Goal: Information Seeking & Learning: Find contact information

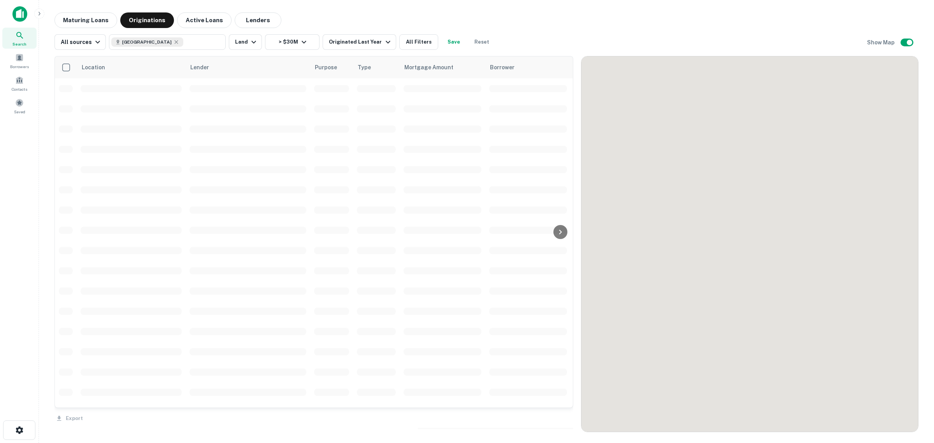
scroll to position [584, 0]
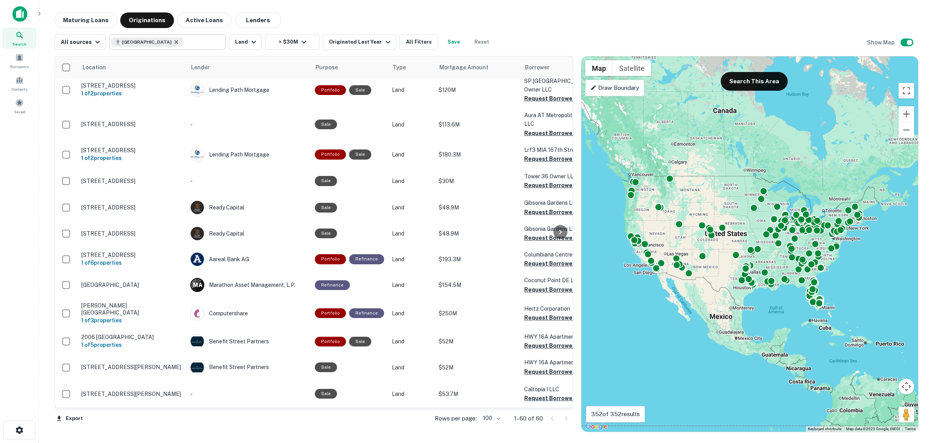
click at [173, 43] on icon at bounding box center [176, 42] width 6 height 6
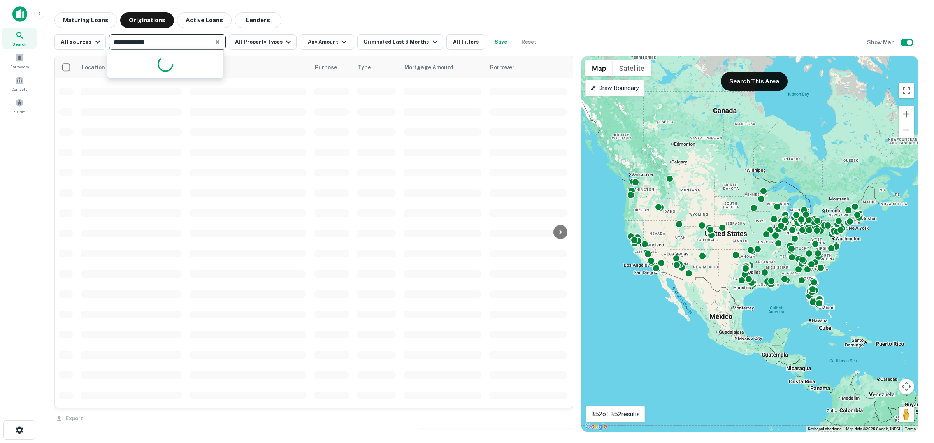
click at [161, 44] on input "**********" at bounding box center [160, 42] width 99 height 11
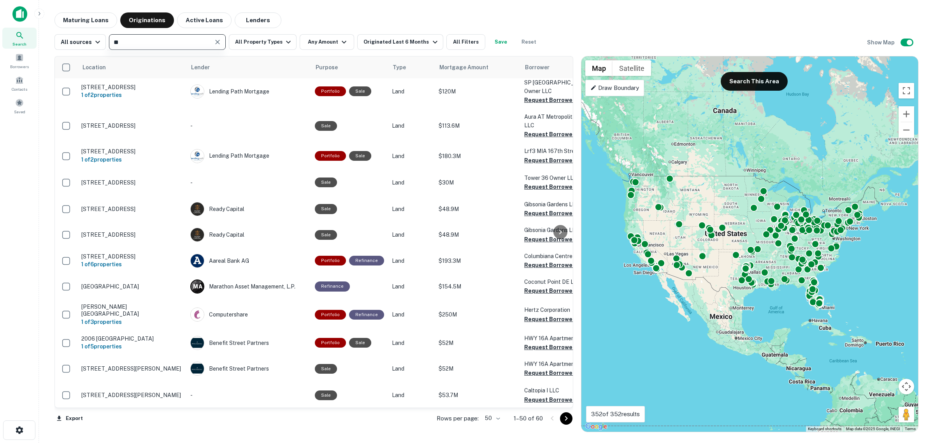
type input "*"
type input "******"
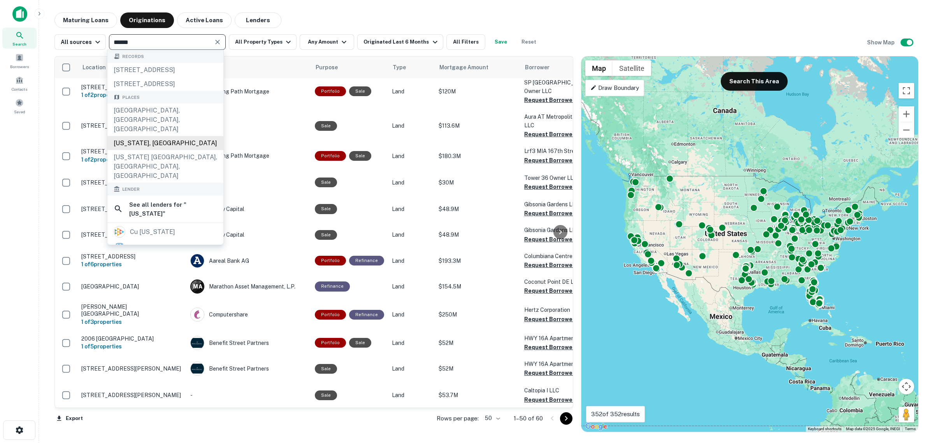
click at [139, 139] on div "[US_STATE], [GEOGRAPHIC_DATA]" at bounding box center [165, 143] width 116 height 14
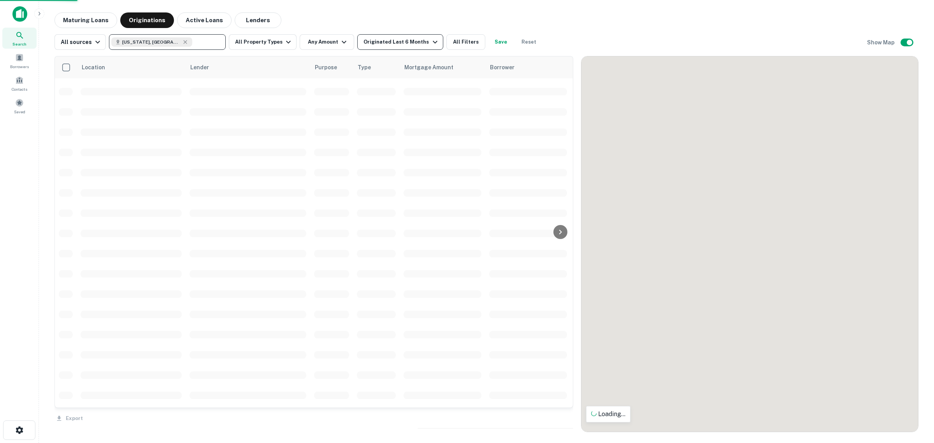
click at [413, 42] on div "Originated Last 6 Months" at bounding box center [401, 41] width 76 height 9
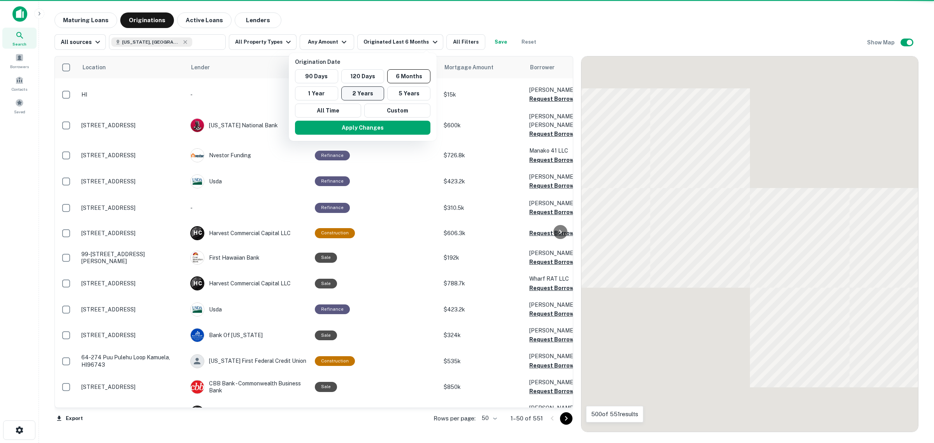
click at [356, 91] on button "2 Years" at bounding box center [362, 93] width 43 height 14
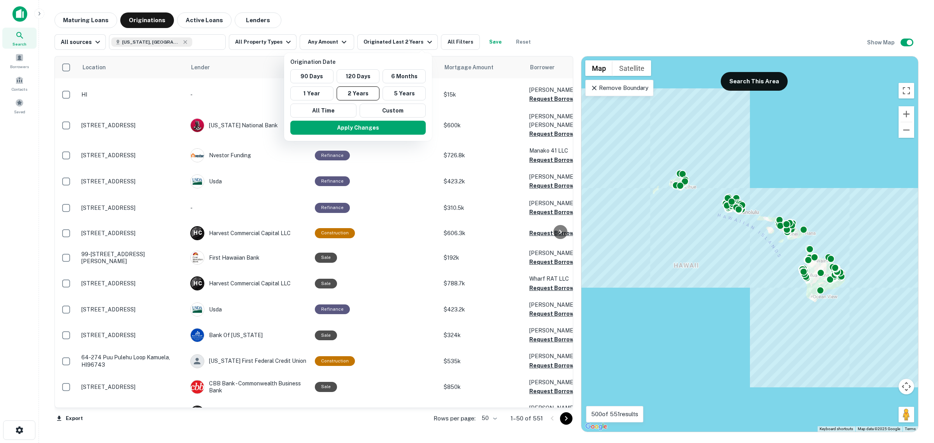
click at [328, 44] on div at bounding box center [467, 221] width 934 height 443
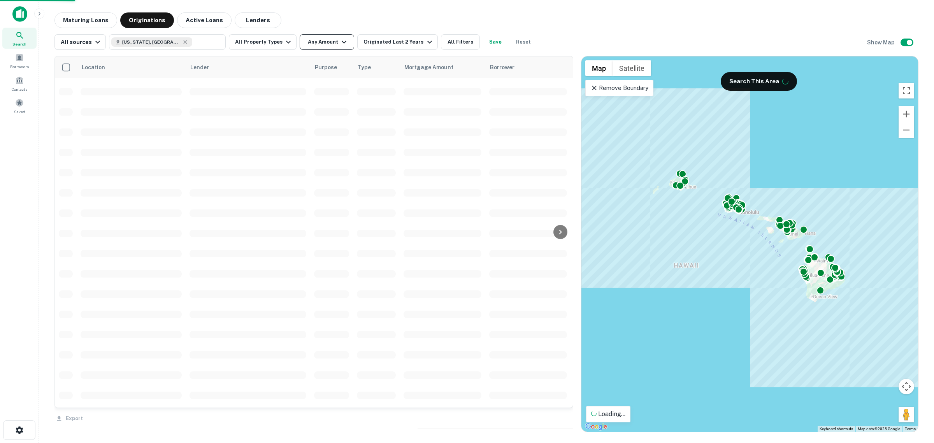
click at [328, 46] on button "Any Amount" at bounding box center [327, 42] width 54 height 16
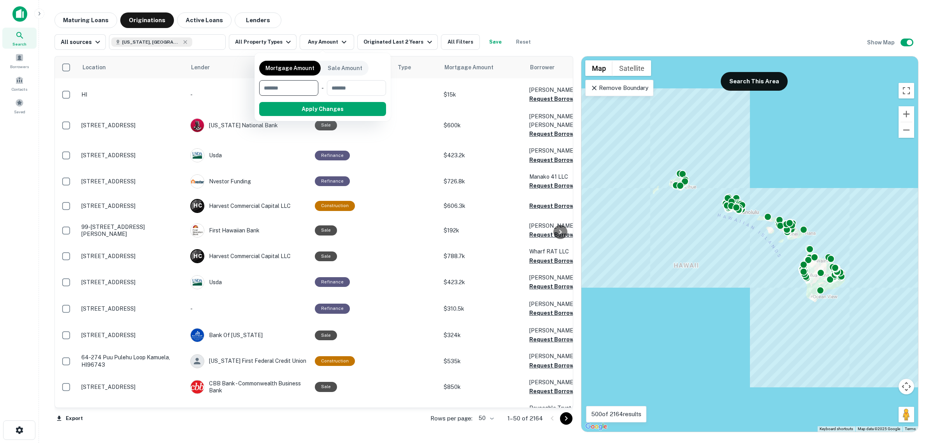
click at [294, 94] on input "number" at bounding box center [286, 88] width 54 height 16
type input "********"
click at [329, 110] on button "Apply Changes" at bounding box center [336, 109] width 99 height 14
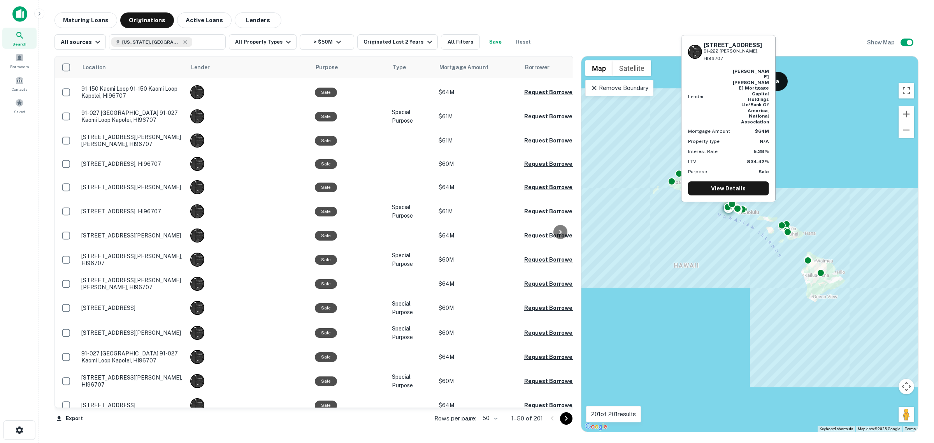
scroll to position [392, 0]
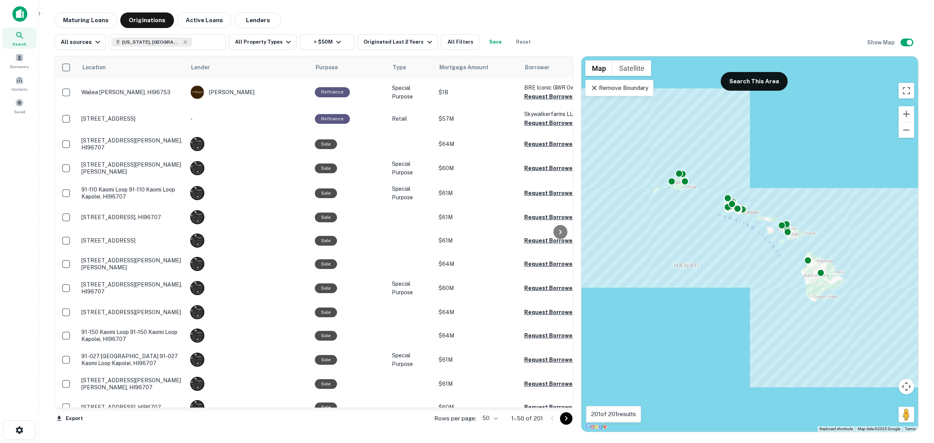
click at [567, 419] on icon "Go to next page" at bounding box center [566, 418] width 3 height 5
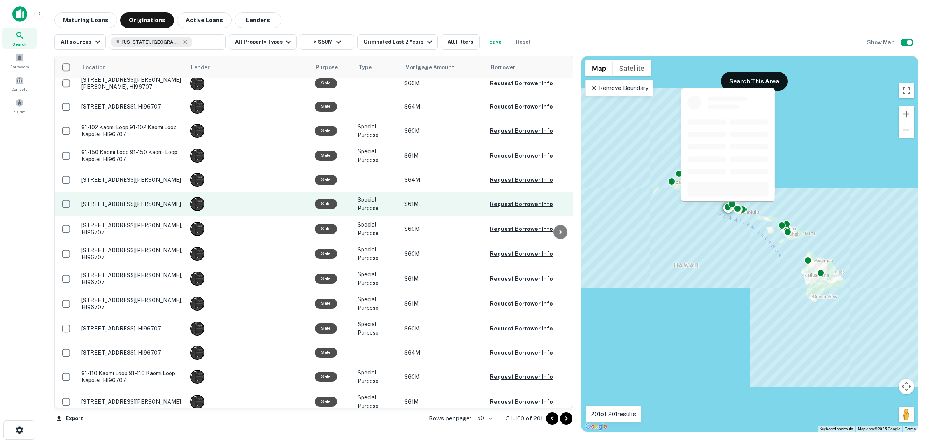
scroll to position [891, 0]
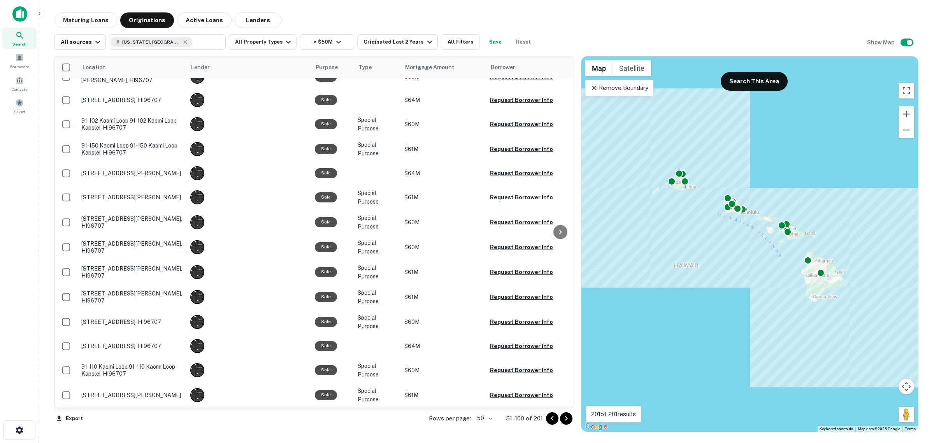
click at [569, 415] on icon "Go to next page" at bounding box center [566, 418] width 9 height 9
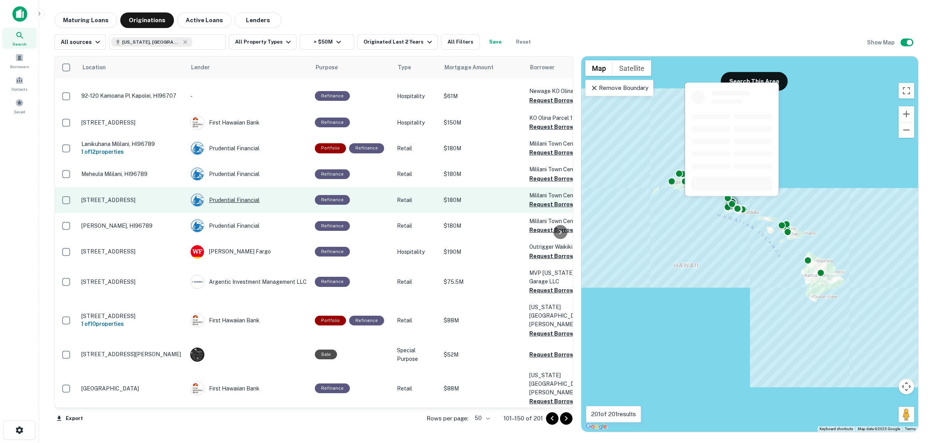
scroll to position [969, 0]
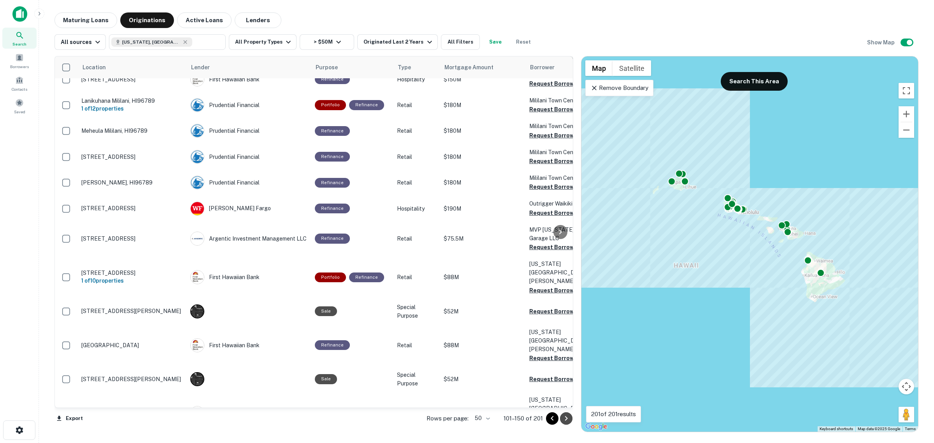
click at [567, 417] on icon "Go to next page" at bounding box center [566, 418] width 9 height 9
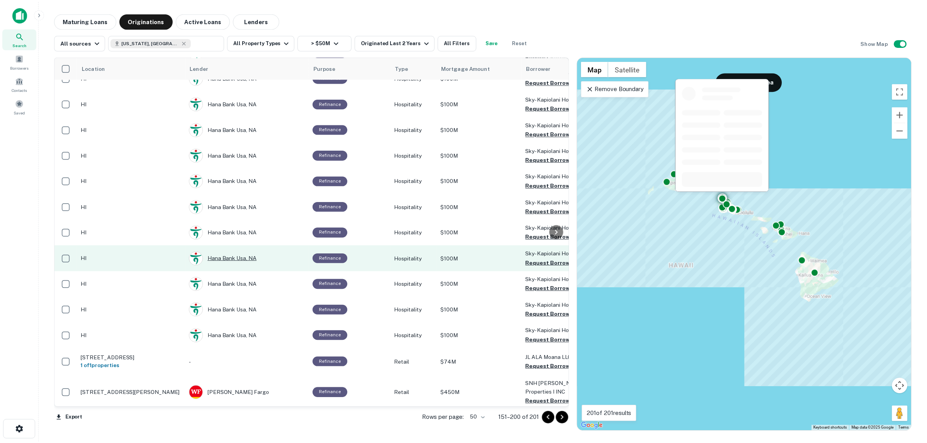
scroll to position [1001, 0]
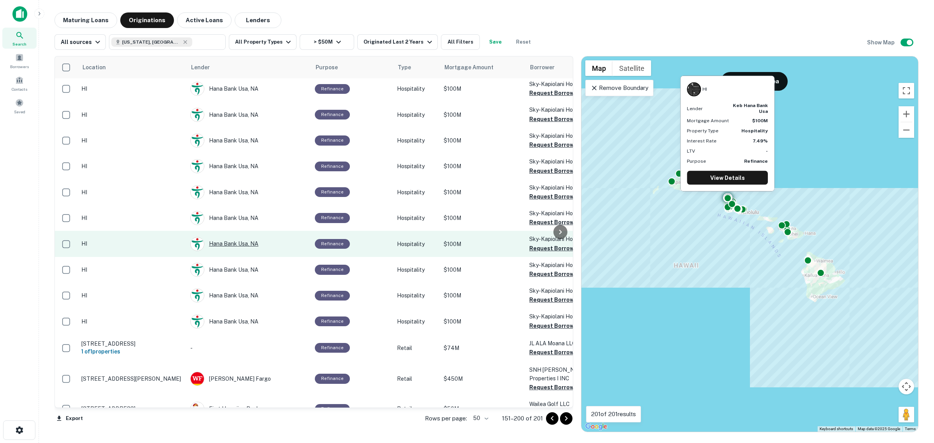
click at [229, 237] on div "Hana Bank Usa, NA" at bounding box center [248, 244] width 117 height 14
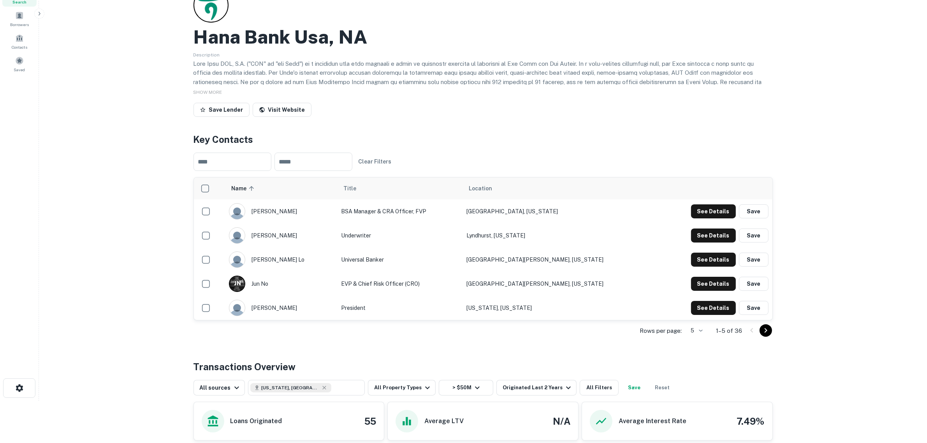
scroll to position [97, 0]
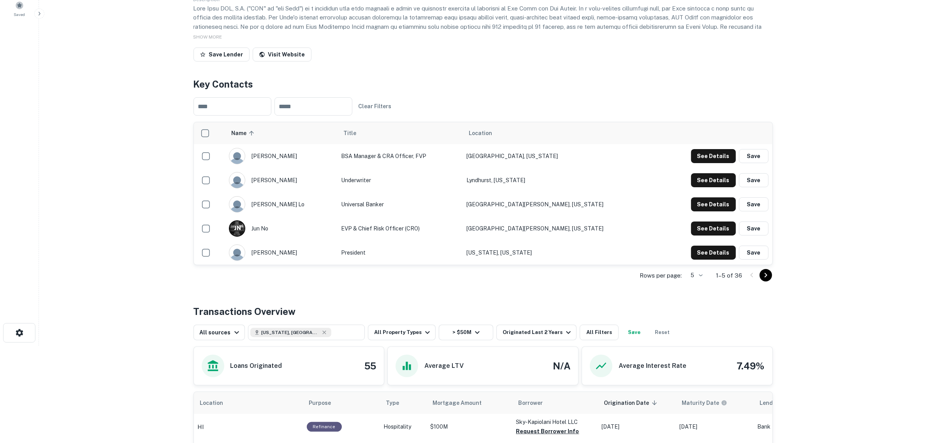
click at [761, 277] on icon "Go to next page" at bounding box center [765, 274] width 9 height 9
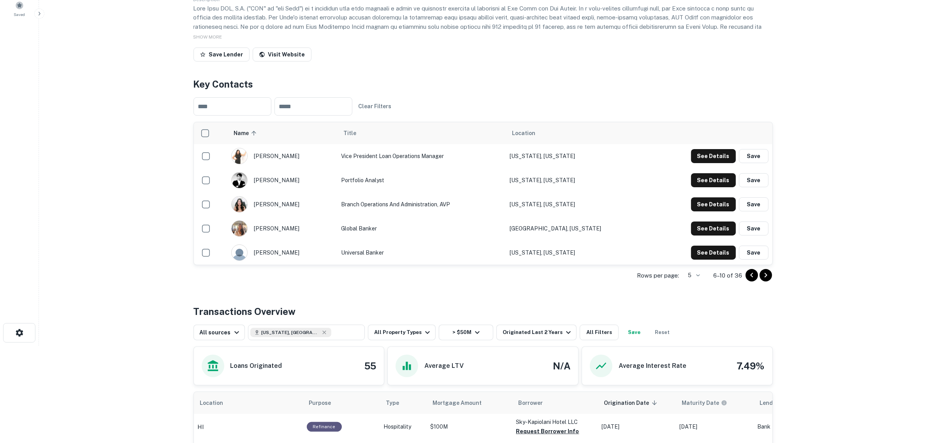
click at [766, 277] on icon "Go to next page" at bounding box center [765, 274] width 9 height 9
click at [768, 274] on icon "Go to next page" at bounding box center [765, 274] width 9 height 9
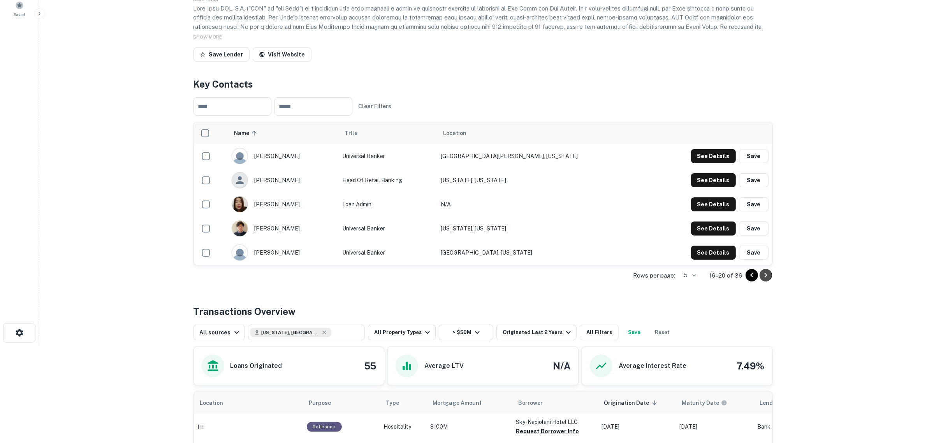
click at [768, 277] on icon "Go to next page" at bounding box center [765, 274] width 9 height 9
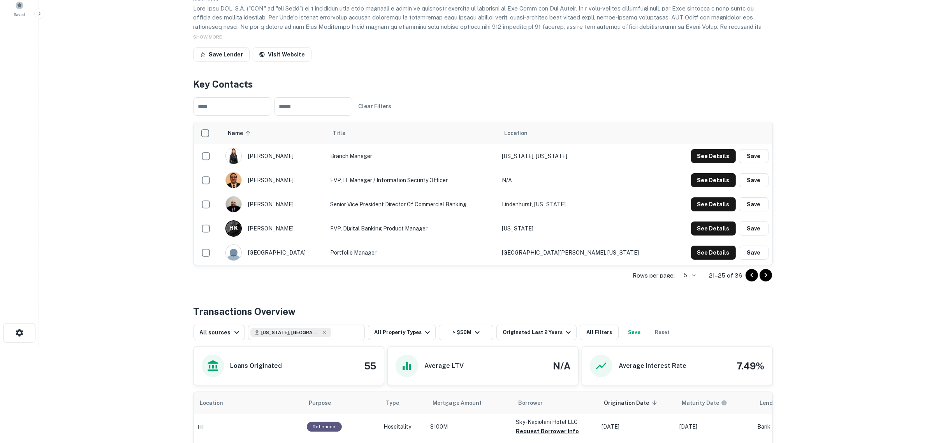
click at [768, 277] on icon "Go to next page" at bounding box center [765, 274] width 9 height 9
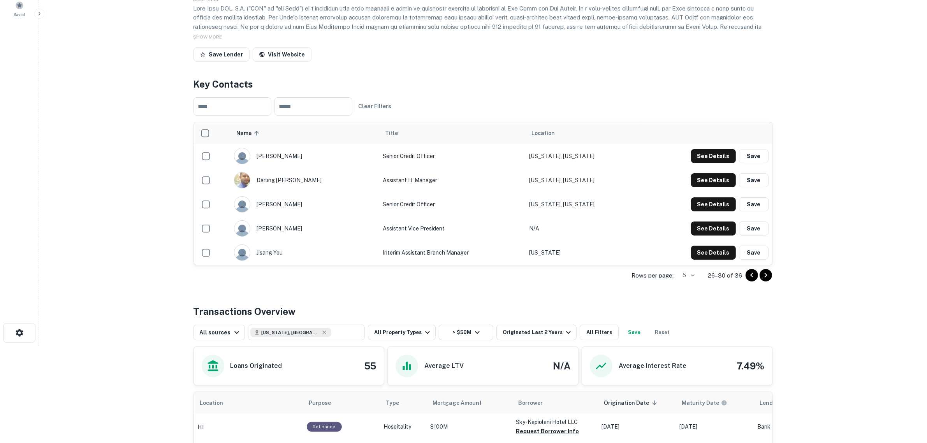
click at [768, 277] on icon "Go to next page" at bounding box center [765, 274] width 9 height 9
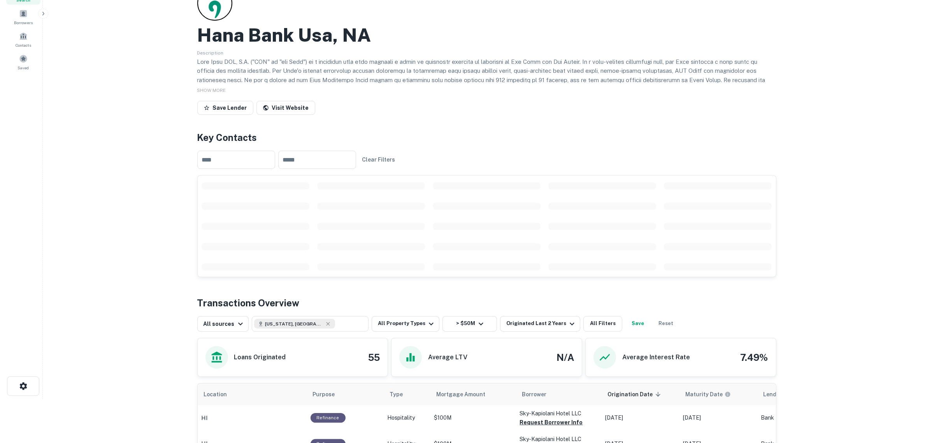
scroll to position [0, 0]
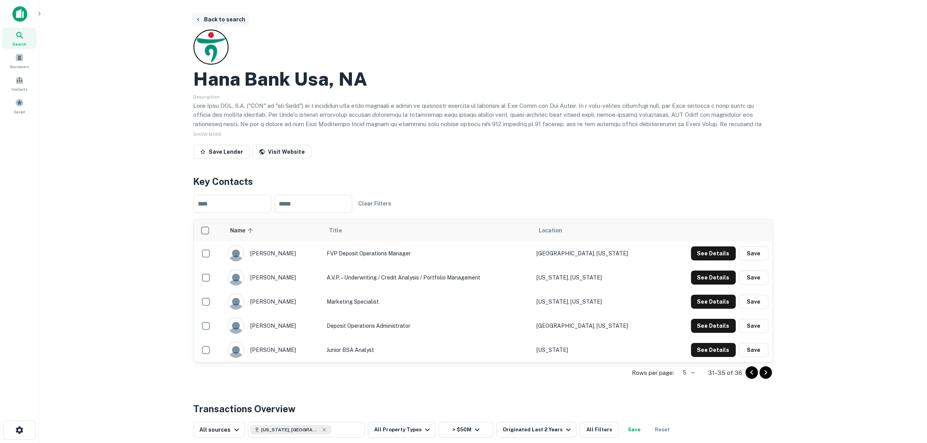
click at [233, 20] on button "Back to search" at bounding box center [220, 19] width 57 height 14
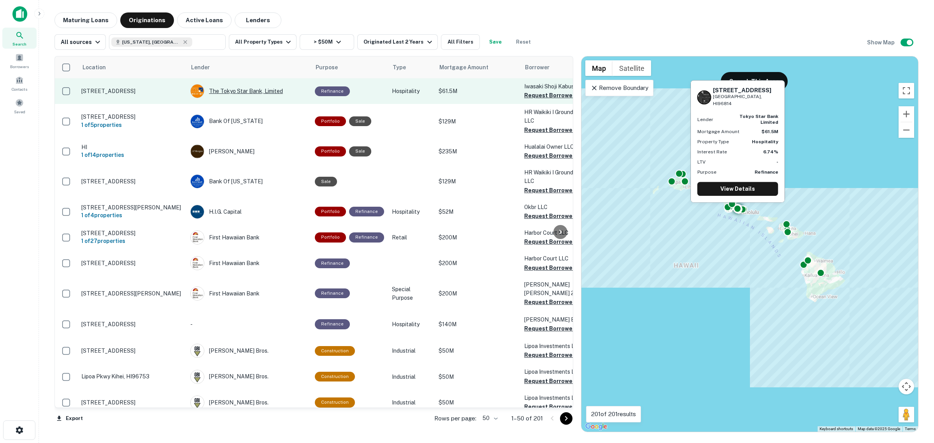
click at [252, 90] on div "The Tokyo Star Bank, Limited" at bounding box center [248, 91] width 117 height 14
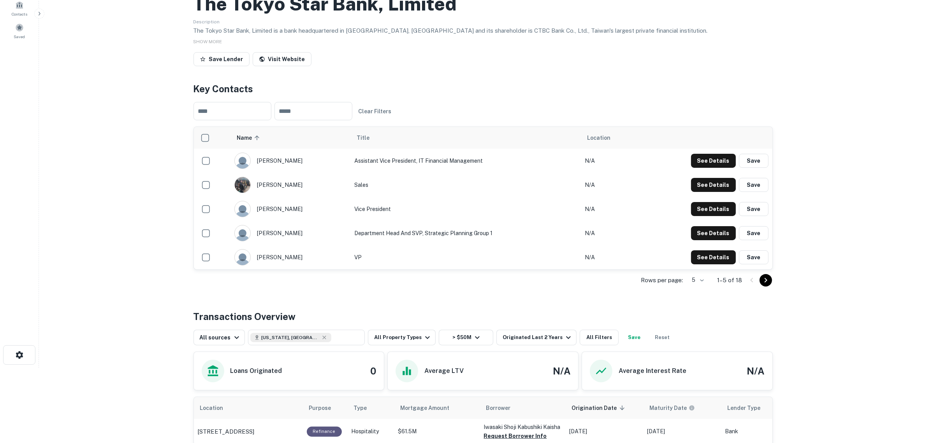
scroll to position [71, 0]
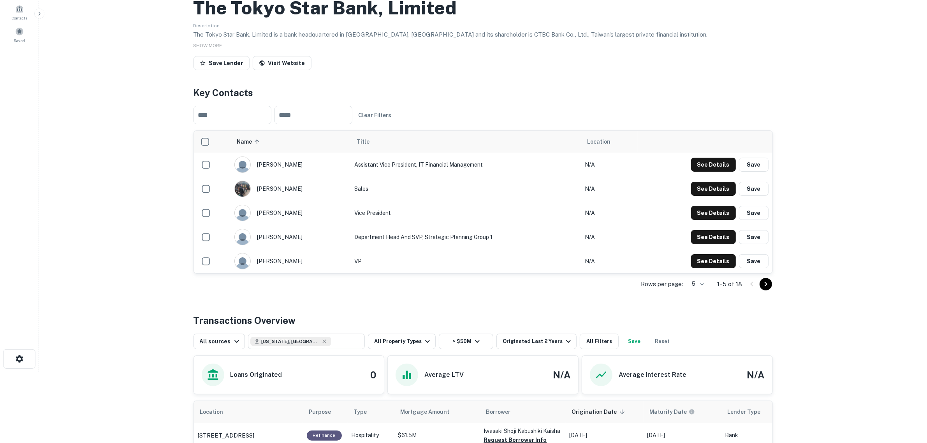
click at [767, 283] on icon "Go to next page" at bounding box center [765, 283] width 9 height 9
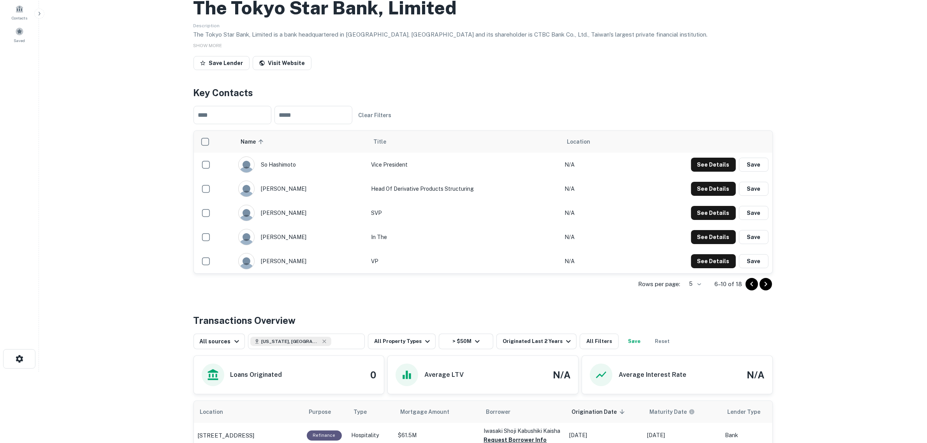
click at [766, 284] on icon "Go to next page" at bounding box center [765, 284] width 3 height 5
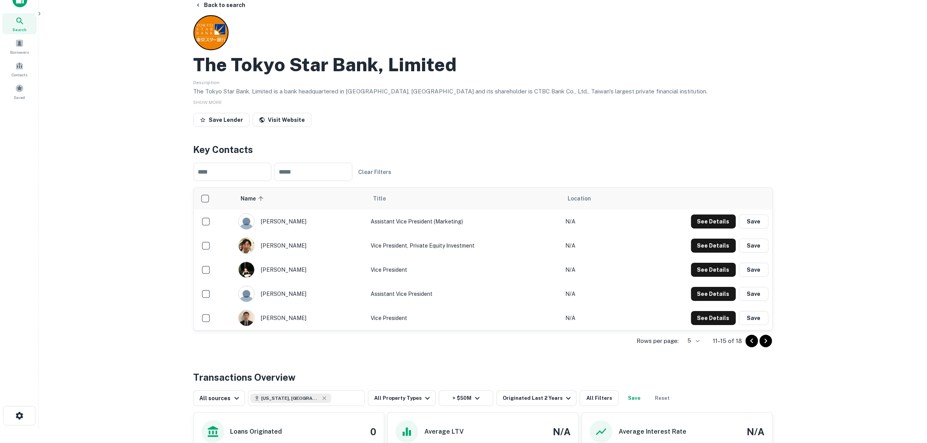
scroll to position [0, 0]
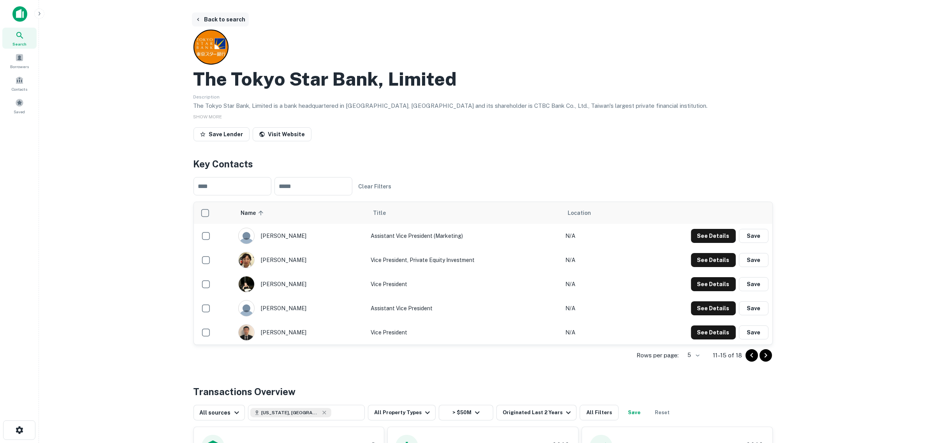
click at [232, 22] on button "Back to search" at bounding box center [220, 19] width 57 height 14
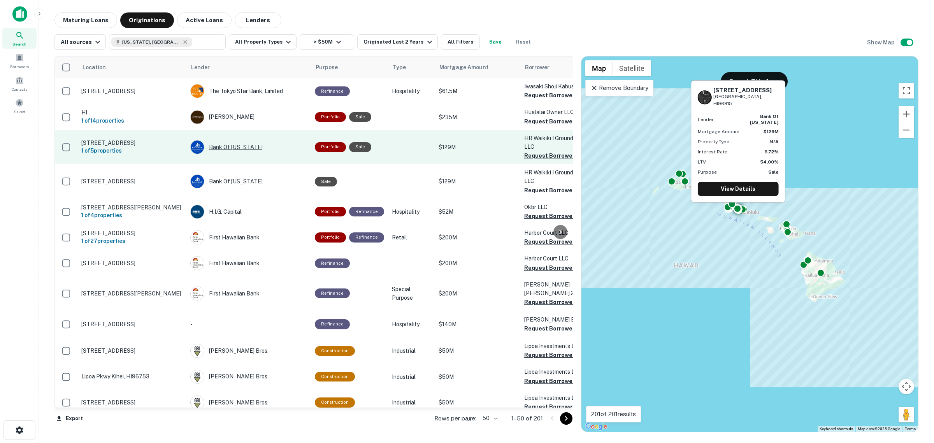
click at [220, 145] on div "Bank Of [US_STATE]" at bounding box center [248, 147] width 117 height 14
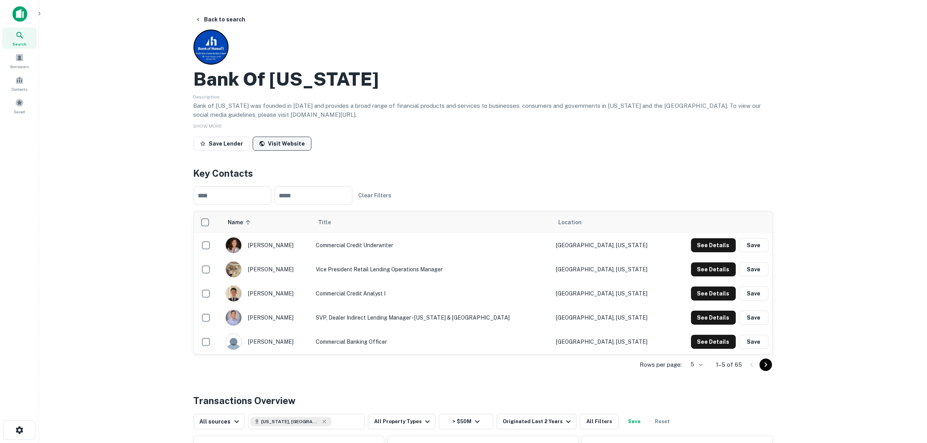
click at [292, 139] on link "Visit Website" at bounding box center [282, 144] width 59 height 14
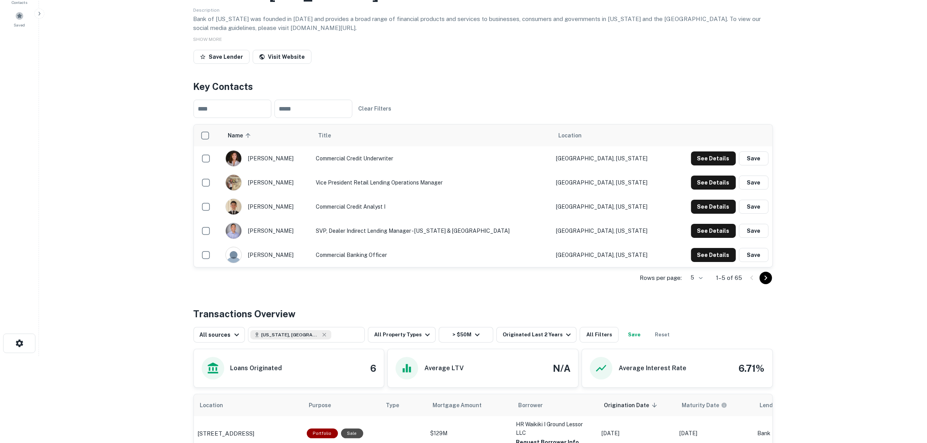
scroll to position [97, 0]
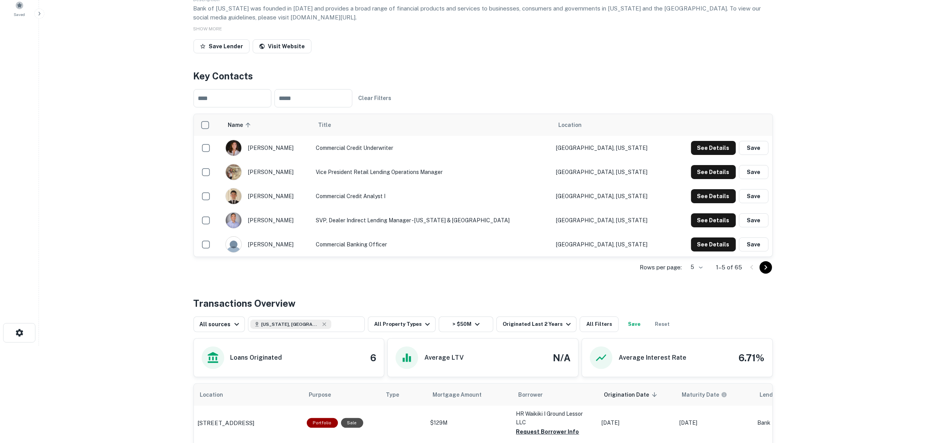
click at [765, 271] on icon "Go to next page" at bounding box center [765, 267] width 9 height 9
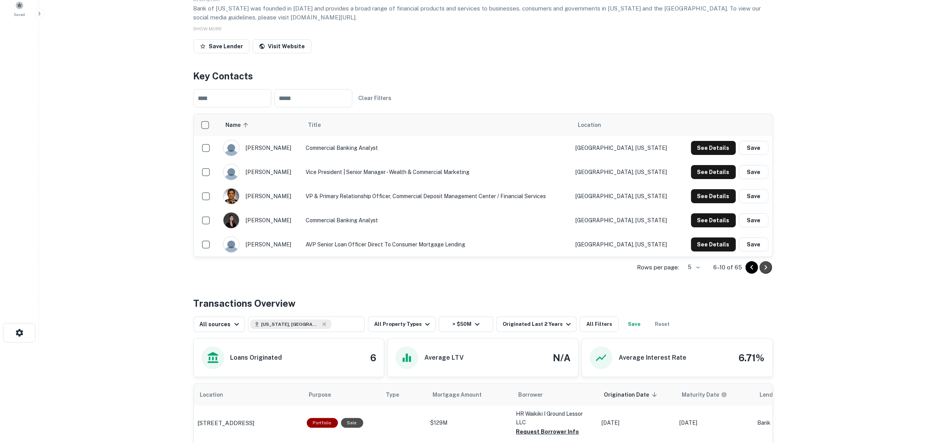
click at [764, 272] on icon "Go to next page" at bounding box center [765, 267] width 9 height 9
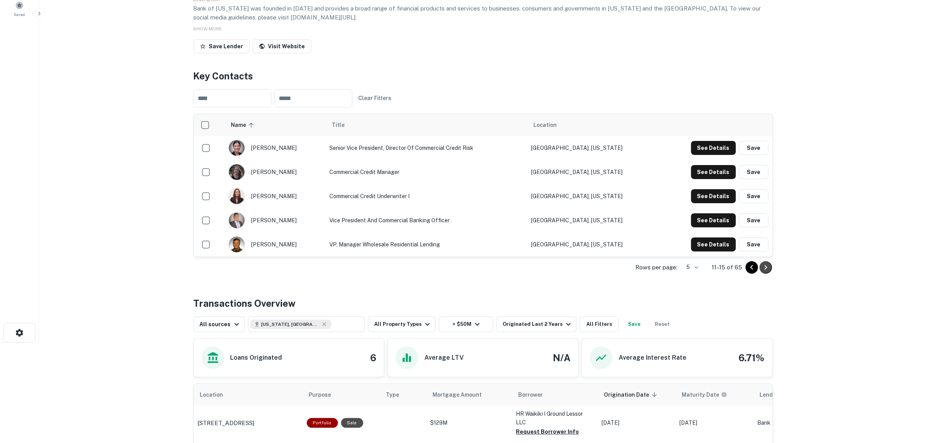
click at [767, 268] on icon "Go to next page" at bounding box center [765, 267] width 9 height 9
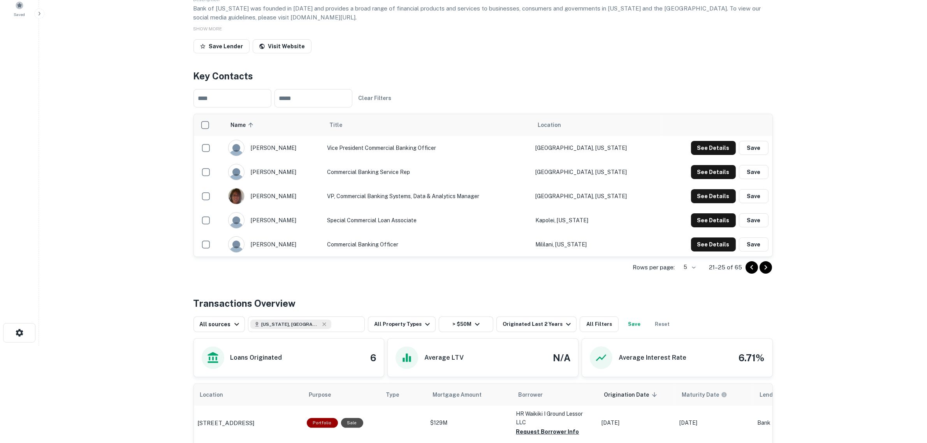
click at [769, 268] on icon "Go to next page" at bounding box center [765, 267] width 9 height 9
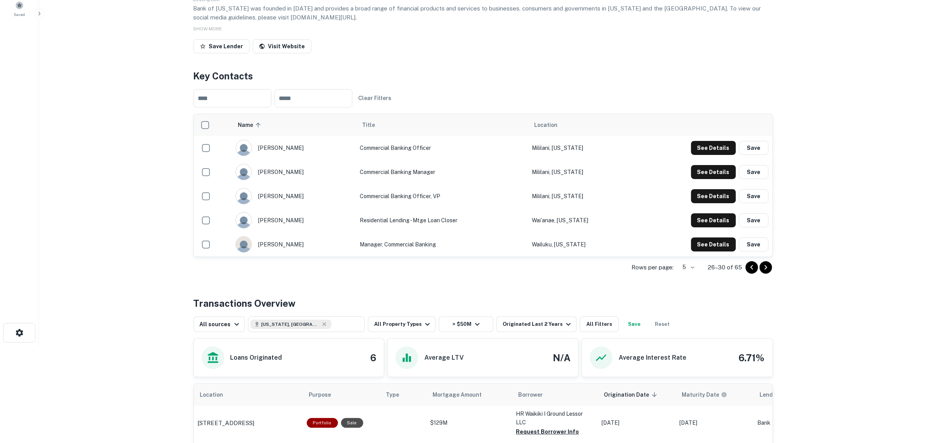
click at [767, 267] on icon "Go to next page" at bounding box center [765, 267] width 9 height 9
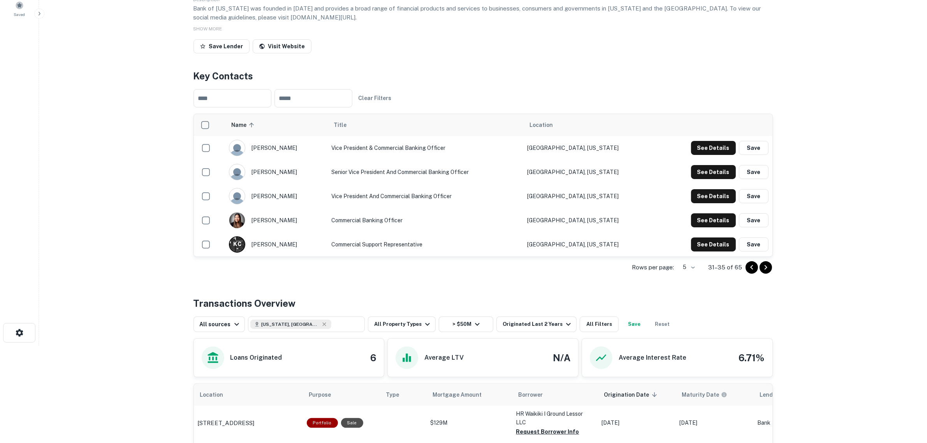
click at [766, 268] on icon "Go to next page" at bounding box center [765, 267] width 3 height 5
click at [766, 267] on icon "Go to next page" at bounding box center [765, 267] width 3 height 5
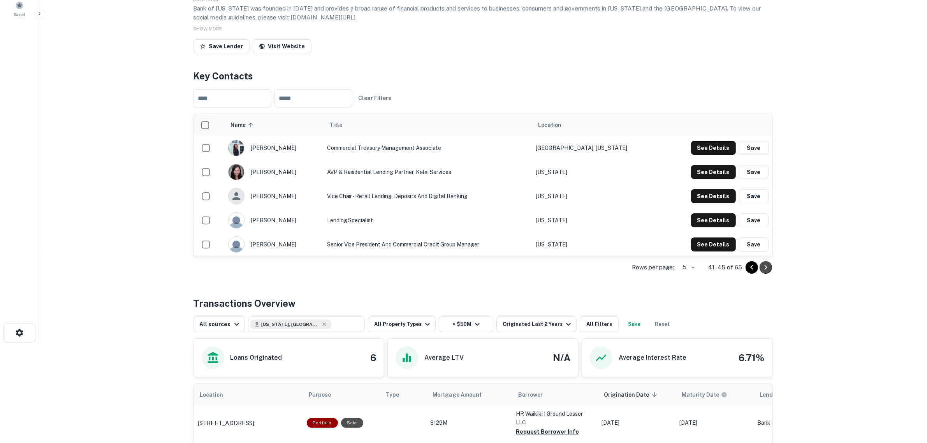
click at [766, 269] on icon "Go to next page" at bounding box center [765, 267] width 9 height 9
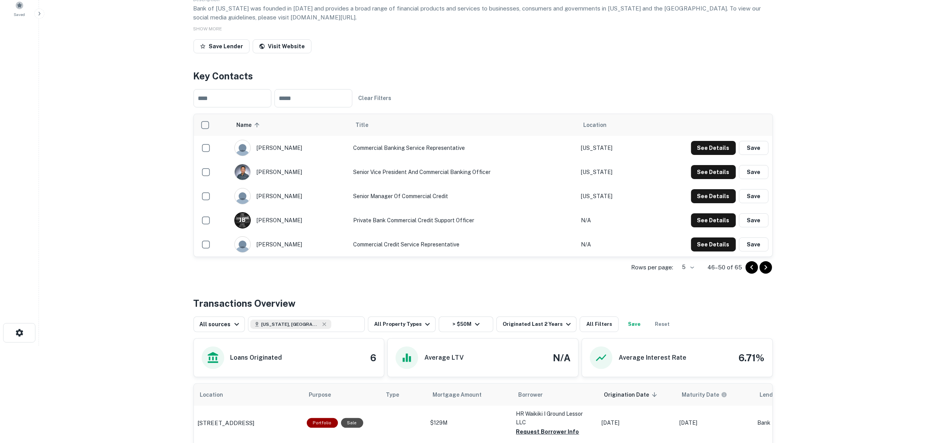
click at [766, 269] on icon "Go to next page" at bounding box center [765, 267] width 9 height 9
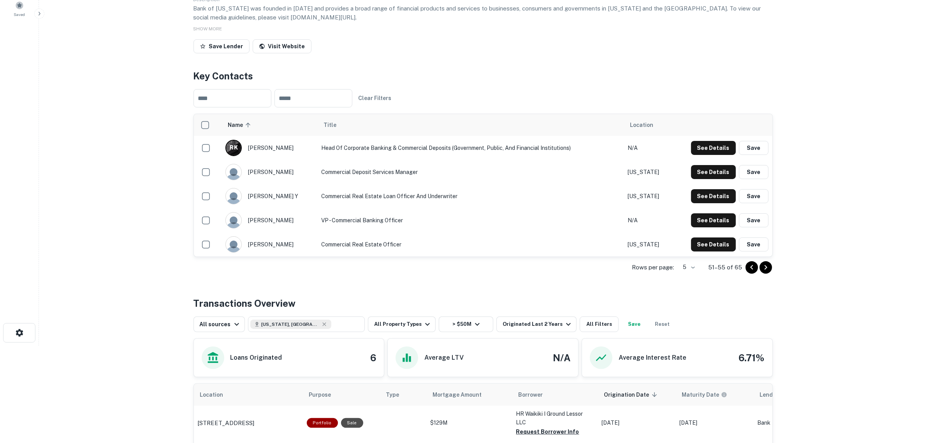
click at [765, 269] on icon "Go to next page" at bounding box center [765, 267] width 9 height 9
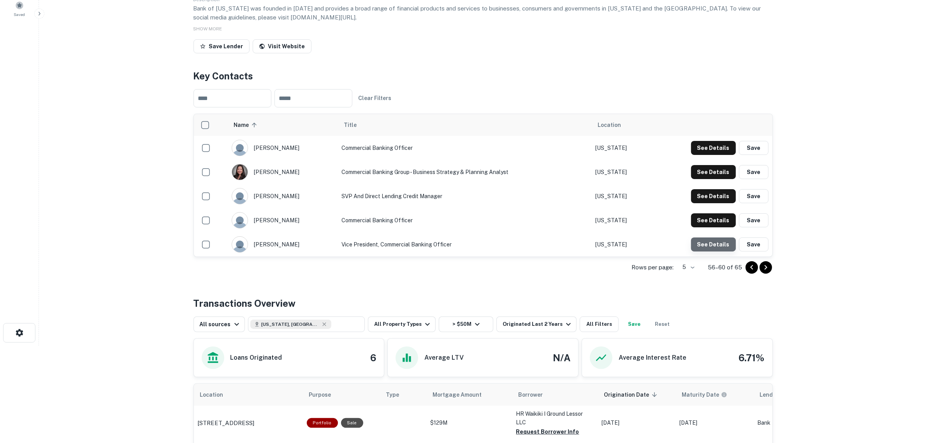
click at [719, 242] on button "See Details" at bounding box center [713, 244] width 45 height 14
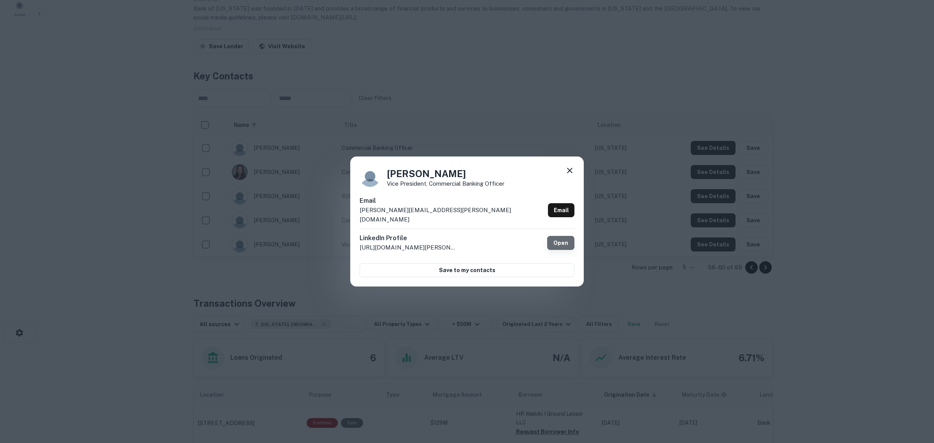
click at [555, 241] on link "Open" at bounding box center [560, 243] width 27 height 14
click at [568, 172] on icon at bounding box center [569, 170] width 9 height 9
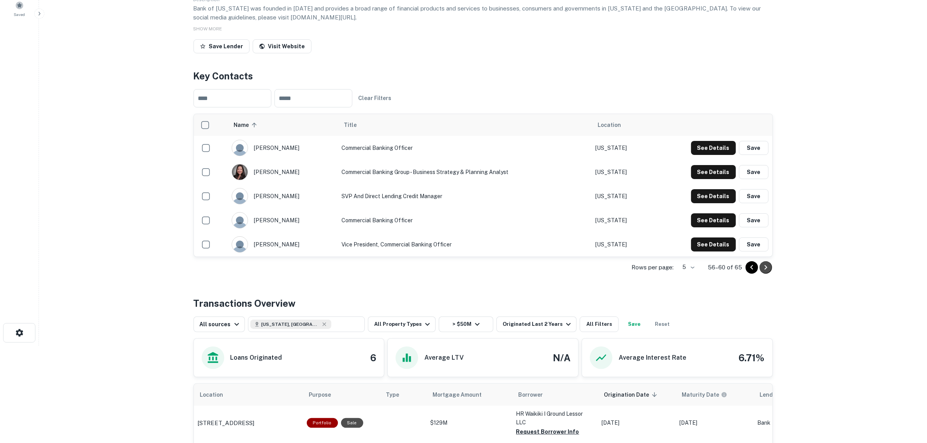
click at [767, 267] on icon "Go to next page" at bounding box center [765, 267] width 3 height 5
